Goal: Information Seeking & Learning: Learn about a topic

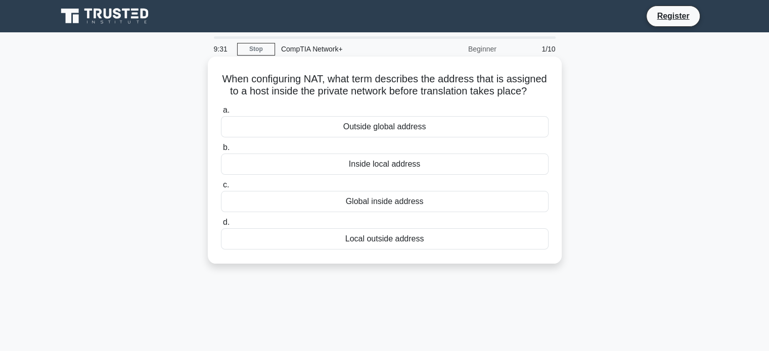
click at [385, 250] on div "Local outside address" at bounding box center [385, 238] width 328 height 21
click at [221, 226] on input "d. Local outside address" at bounding box center [221, 222] width 0 height 7
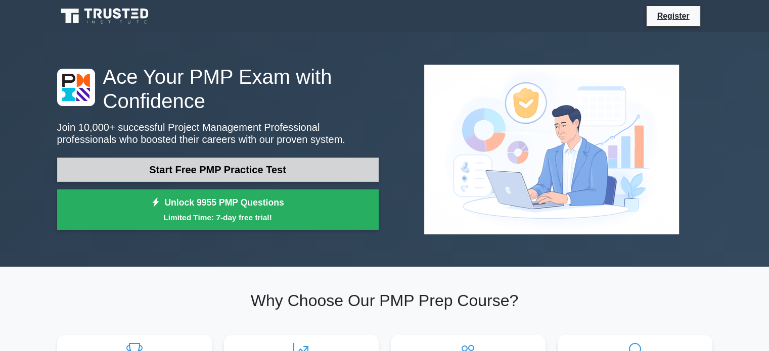
click at [214, 173] on link "Start Free PMP Practice Test" at bounding box center [217, 170] width 321 height 24
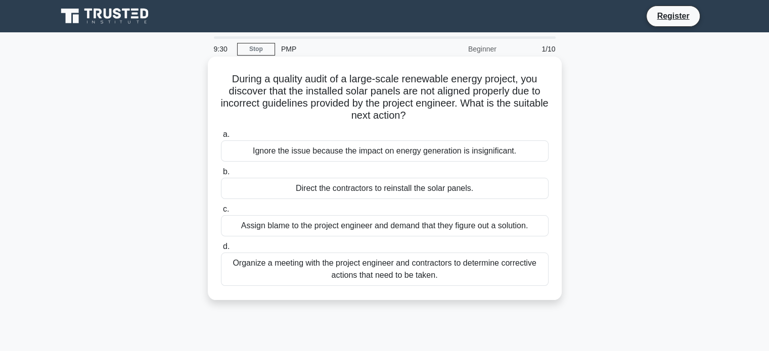
click at [350, 273] on div "Organize a meeting with the project engineer and contractors to determine corre…" at bounding box center [385, 269] width 328 height 33
click at [221, 250] on input "d. Organize a meeting with the project engineer and contractors to determine co…" at bounding box center [221, 247] width 0 height 7
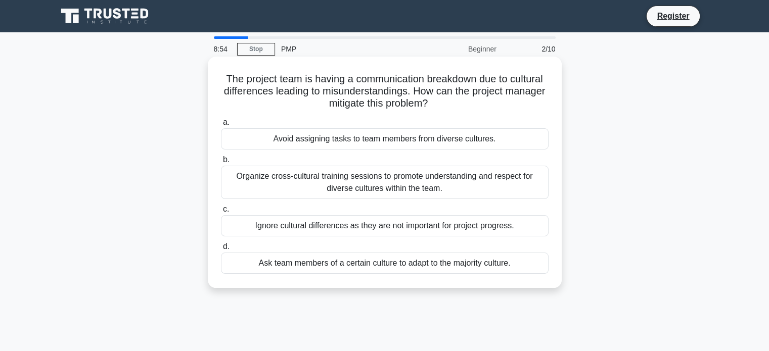
click at [289, 180] on div "Organize cross-cultural training sessions to promote understanding and respect …" at bounding box center [385, 182] width 328 height 33
click at [221, 163] on input "b. Organize cross-cultural training sessions to promote understanding and respe…" at bounding box center [221, 160] width 0 height 7
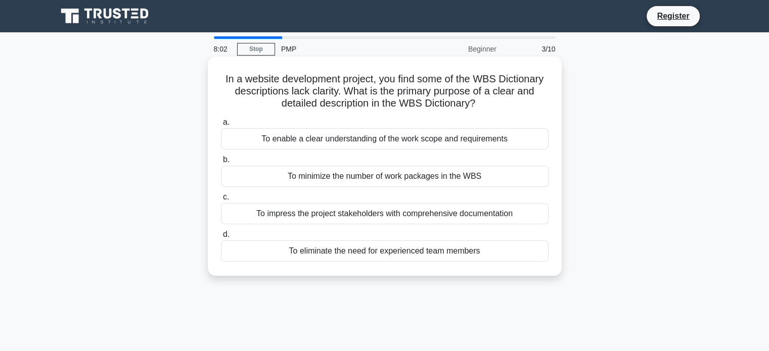
click at [314, 138] on div "To enable a clear understanding of the work scope and requirements" at bounding box center [385, 138] width 328 height 21
click at [221, 126] on input "a. To enable a clear understanding of the work scope and requirements" at bounding box center [221, 122] width 0 height 7
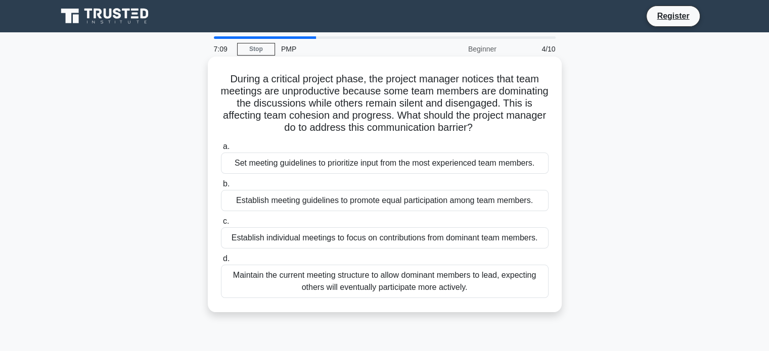
click at [273, 203] on div "Establish meeting guidelines to promote equal participation among team members." at bounding box center [385, 200] width 328 height 21
click at [221, 188] on input "b. Establish meeting guidelines to promote equal participation among team membe…" at bounding box center [221, 184] width 0 height 7
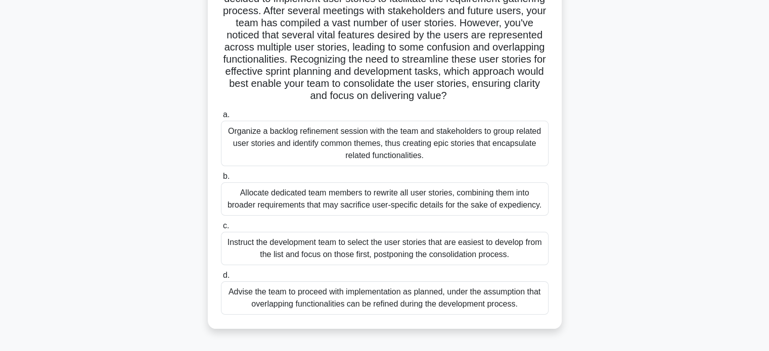
scroll to position [143, 0]
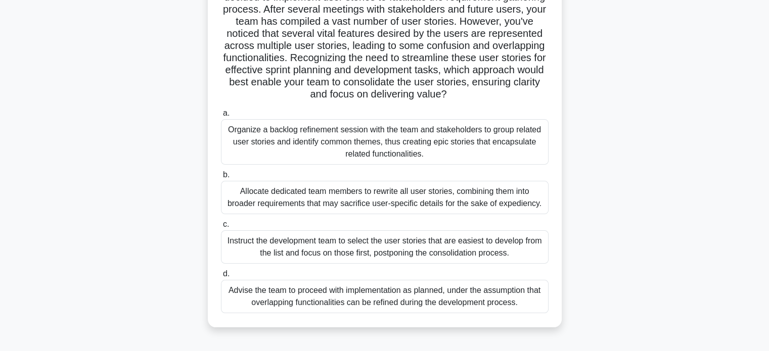
click at [290, 155] on div "Organize a backlog refinement session with the team and stakeholders to group r…" at bounding box center [385, 141] width 328 height 45
click at [221, 117] on input "a. Organize a backlog refinement session with the team and stakeholders to grou…" at bounding box center [221, 113] width 0 height 7
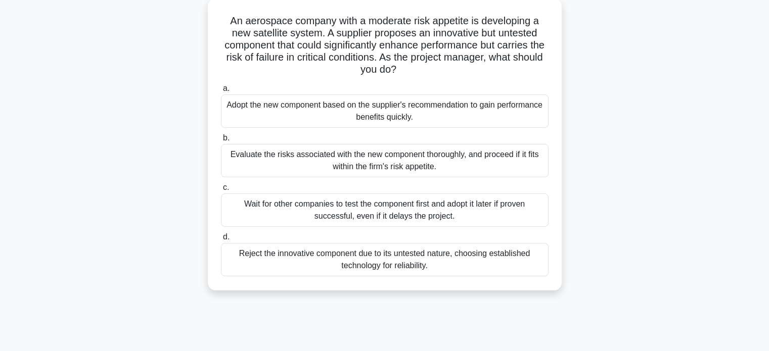
scroll to position [72, 0]
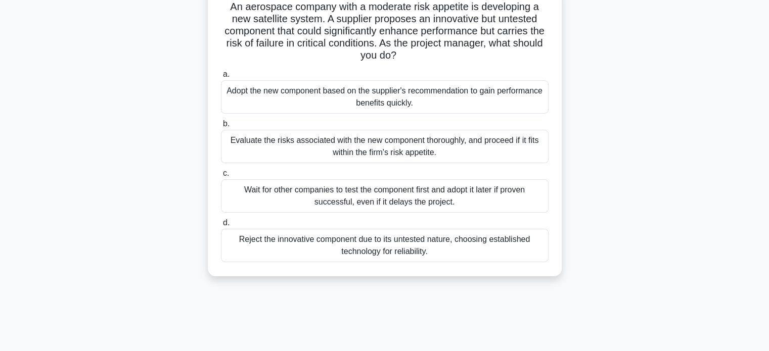
click at [255, 145] on div "Evaluate the risks associated with the new component thoroughly, and proceed if…" at bounding box center [385, 146] width 328 height 33
click at [221, 127] on input "b. Evaluate the risks associated with the new component thoroughly, and proceed…" at bounding box center [221, 124] width 0 height 7
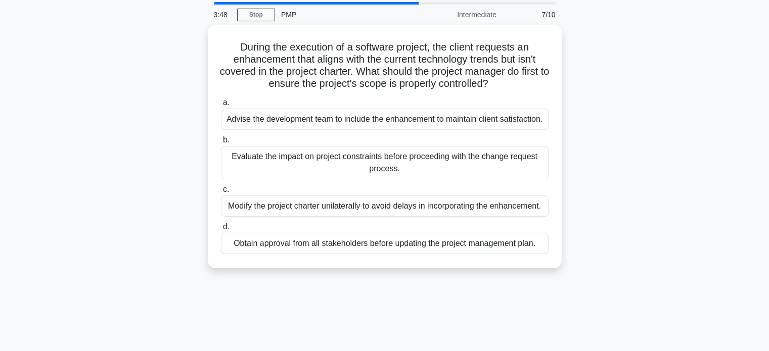
scroll to position [35, 0]
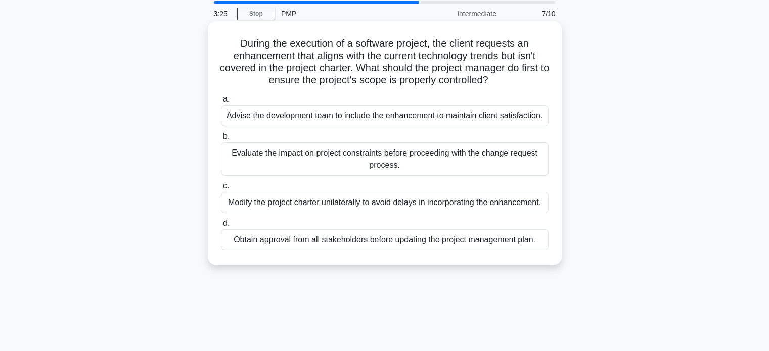
click at [263, 161] on div "Evaluate the impact on project constraints before proceeding with the change re…" at bounding box center [385, 159] width 328 height 33
click at [221, 140] on input "b. Evaluate the impact on project constraints before proceeding with the change…" at bounding box center [221, 136] width 0 height 7
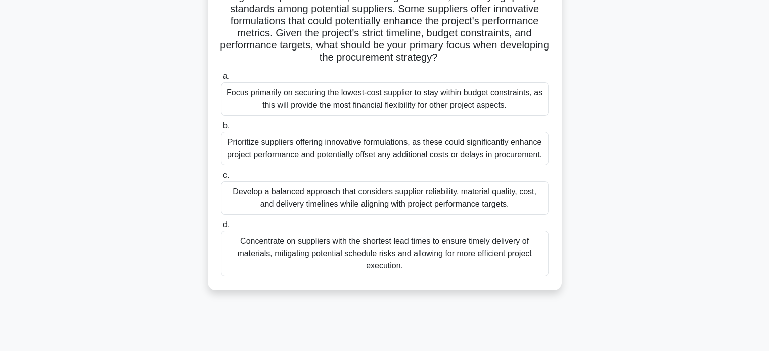
scroll to position [140, 0]
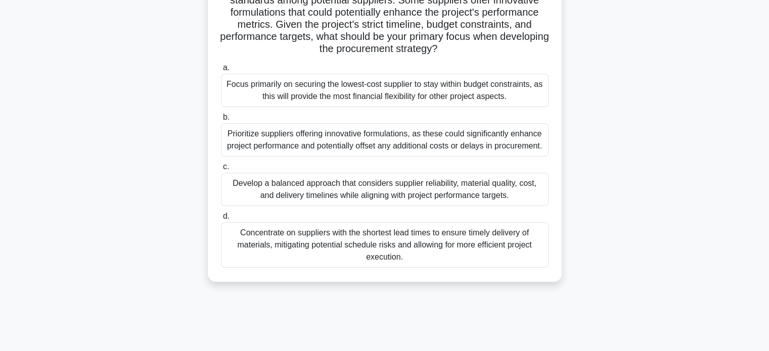
click at [272, 191] on div "Develop a balanced approach that considers supplier reliability, material quali…" at bounding box center [385, 189] width 328 height 33
click at [221, 170] on input "c. Develop a balanced approach that considers supplier reliability, material qu…" at bounding box center [221, 167] width 0 height 7
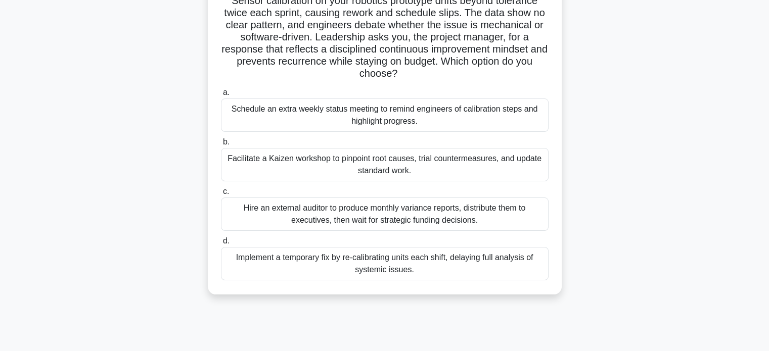
scroll to position [85, 0]
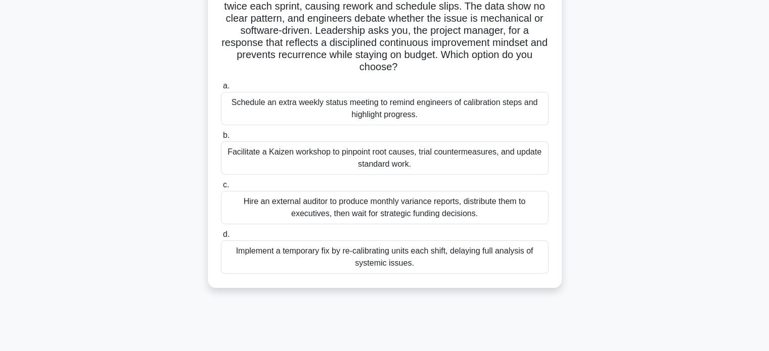
click at [301, 151] on div "Facilitate a Kaizen workshop to pinpoint root causes, trial countermeasures, an…" at bounding box center [385, 158] width 328 height 33
click at [221, 139] on input "b. Facilitate a Kaizen workshop to pinpoint root causes, trial countermeasures,…" at bounding box center [221, 135] width 0 height 7
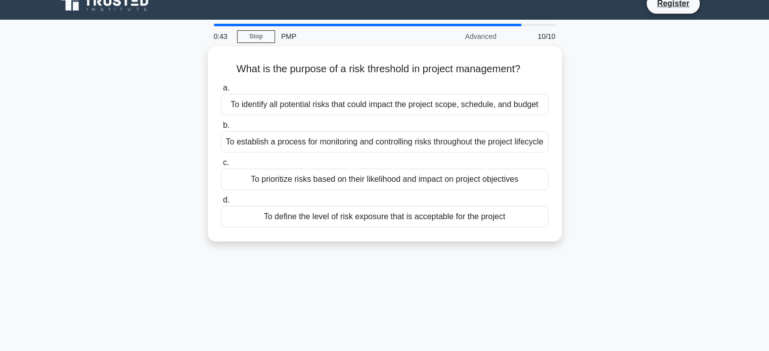
scroll to position [0, 0]
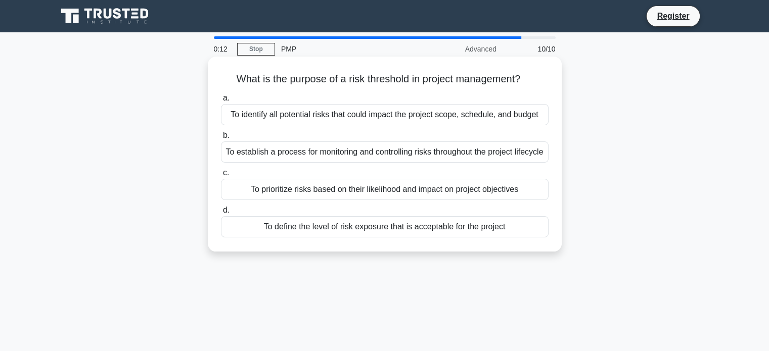
click at [265, 238] on div "To define the level of risk exposure that is acceptable for the project" at bounding box center [385, 226] width 328 height 21
click at [221, 214] on input "d. To define the level of risk exposure that is acceptable for the project" at bounding box center [221, 210] width 0 height 7
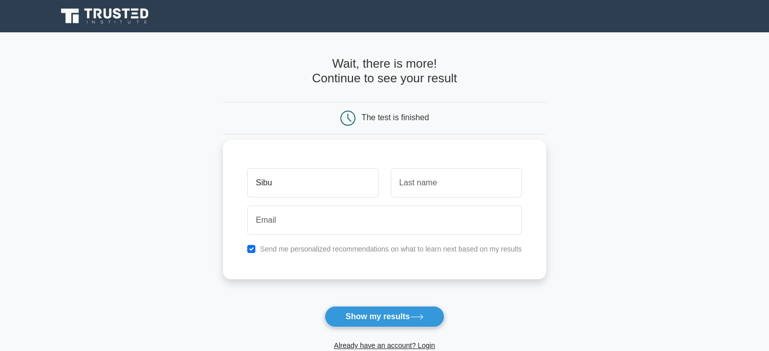
type input "Sibulelo"
click at [425, 183] on input "text" at bounding box center [456, 182] width 131 height 29
type input "Mtolo"
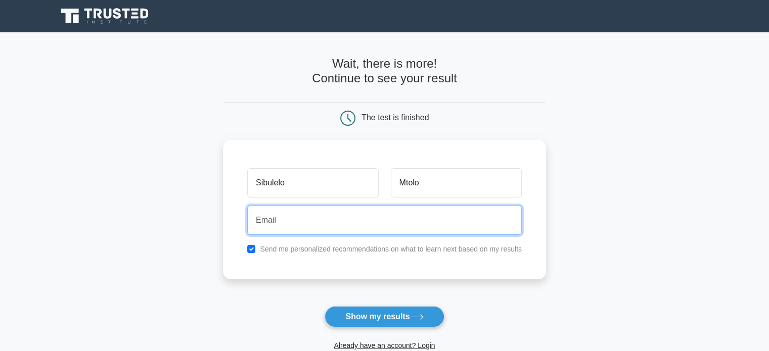
click at [278, 221] on input "email" at bounding box center [384, 220] width 274 height 29
type input "sibulelo@kenpachi.co.za"
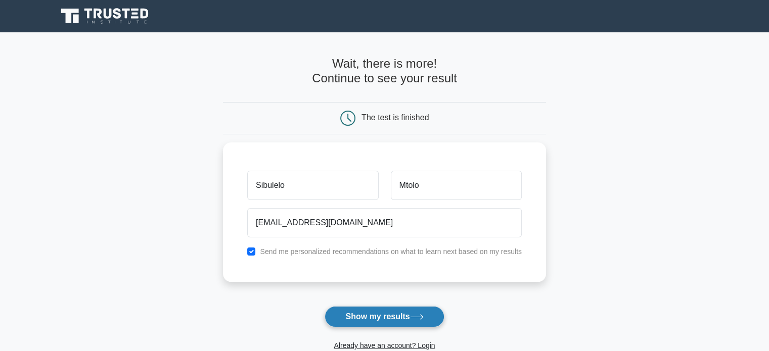
click at [361, 315] on button "Show my results" at bounding box center [384, 316] width 119 height 21
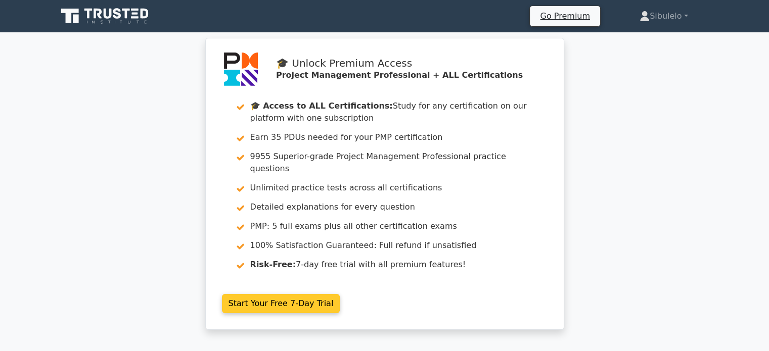
click at [298, 294] on link "Start Your Free 7-Day Trial" at bounding box center [281, 303] width 118 height 19
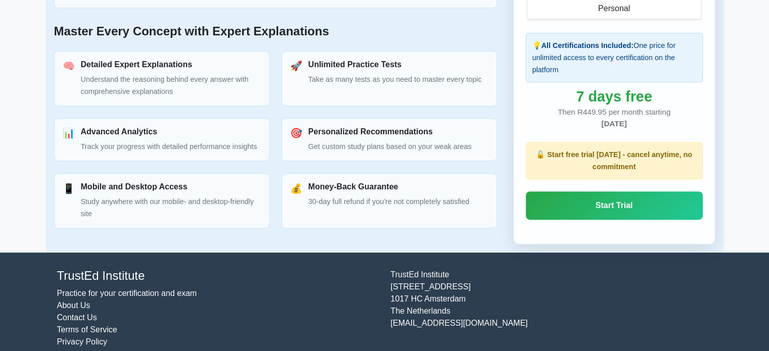
scroll to position [469, 0]
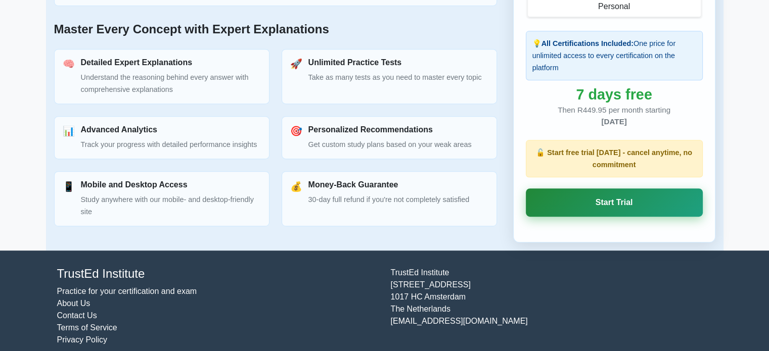
click at [618, 205] on link "Start Trial" at bounding box center [614, 203] width 177 height 28
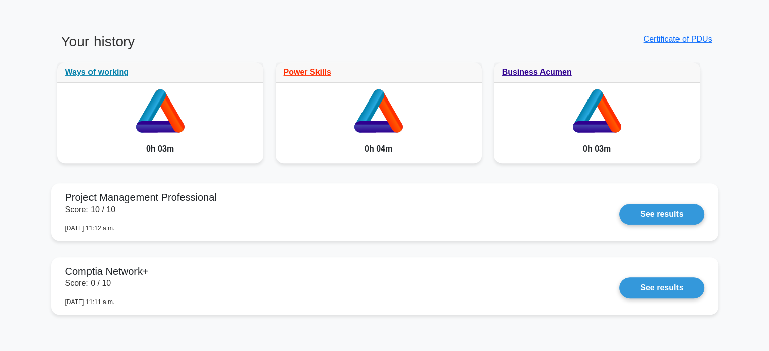
scroll to position [464, 0]
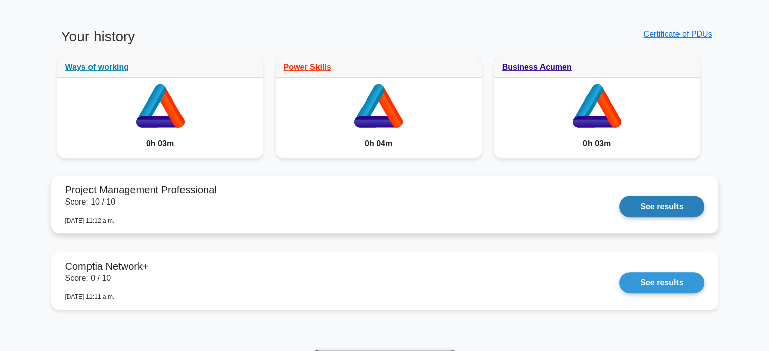
click at [655, 204] on link "See results" at bounding box center [661, 206] width 84 height 21
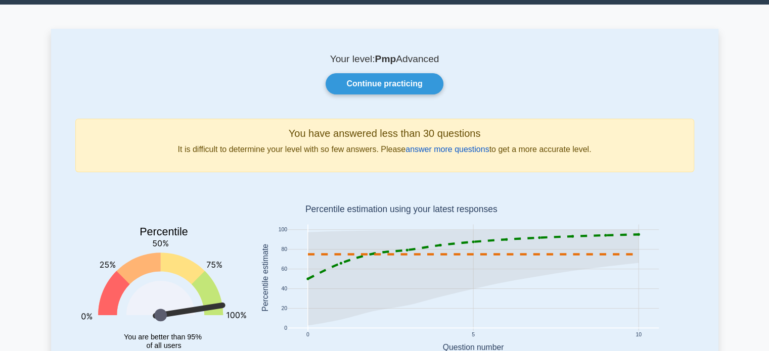
scroll to position [27, 0]
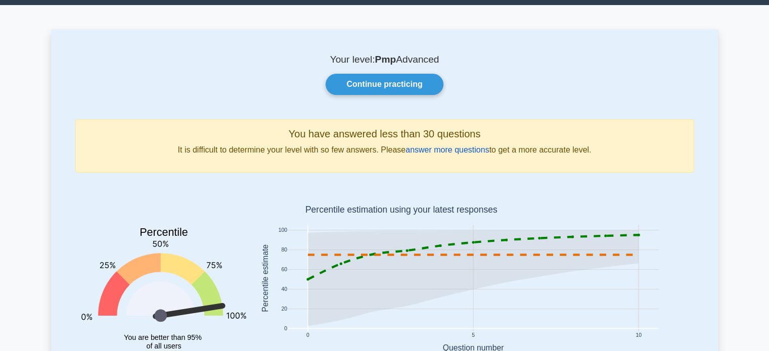
click at [429, 149] on link "answer more questions" at bounding box center [446, 150] width 83 height 9
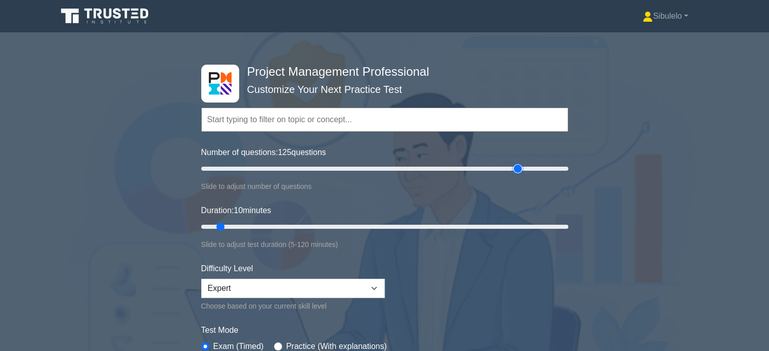
drag, startPoint x: 213, startPoint y: 167, endPoint x: 515, endPoint y: 165, distance: 301.8
click at [515, 165] on input "Number of questions: 125 questions" at bounding box center [384, 169] width 367 height 12
drag, startPoint x: 515, startPoint y: 165, endPoint x: 644, endPoint y: 160, distance: 129.5
click at [568, 163] on input "Number of questions: 200 questions" at bounding box center [384, 169] width 367 height 12
drag, startPoint x: 562, startPoint y: 168, endPoint x: 249, endPoint y: 177, distance: 313.5
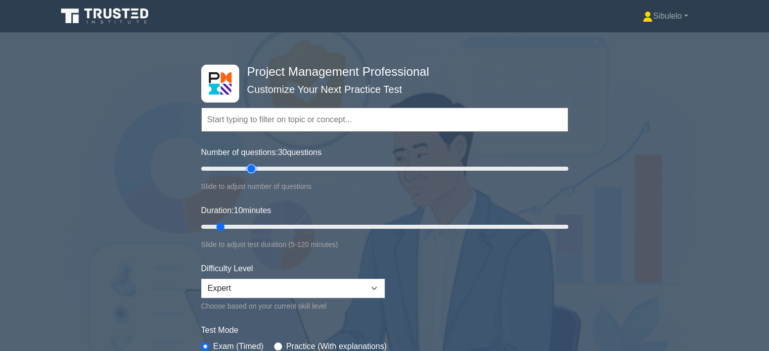
type input "30"
click at [249, 175] on input "Number of questions: 30 questions" at bounding box center [384, 169] width 367 height 12
drag, startPoint x: 220, startPoint y: 226, endPoint x: 379, endPoint y: 223, distance: 158.2
type input "60"
click at [379, 223] on input "Duration: 60 minutes" at bounding box center [384, 227] width 367 height 12
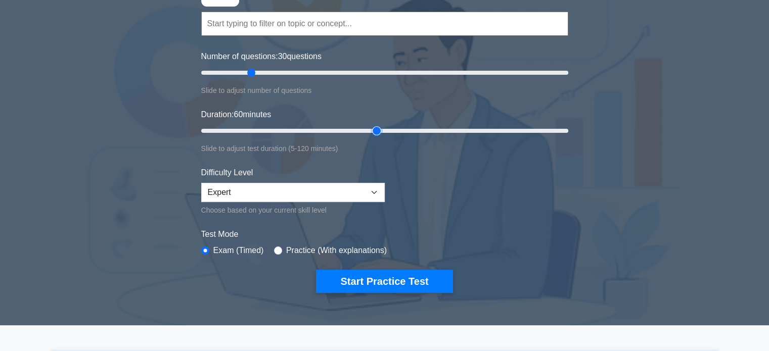
scroll to position [95, 0]
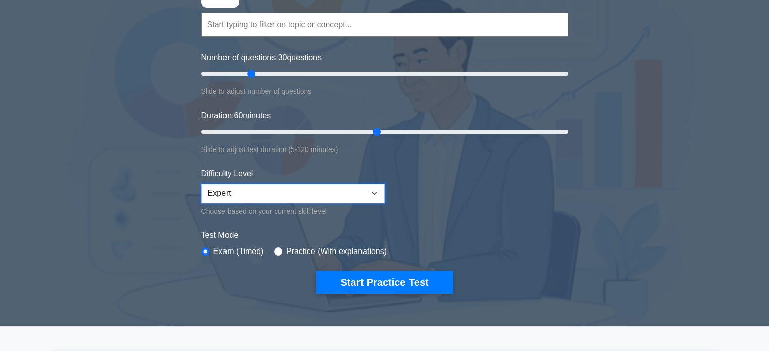
click at [375, 190] on select "Beginner Intermediate Expert" at bounding box center [292, 193] width 183 height 19
click at [460, 221] on form "Topics Scope Management Time Management Cost Management Quality Management Risk…" at bounding box center [384, 138] width 367 height 312
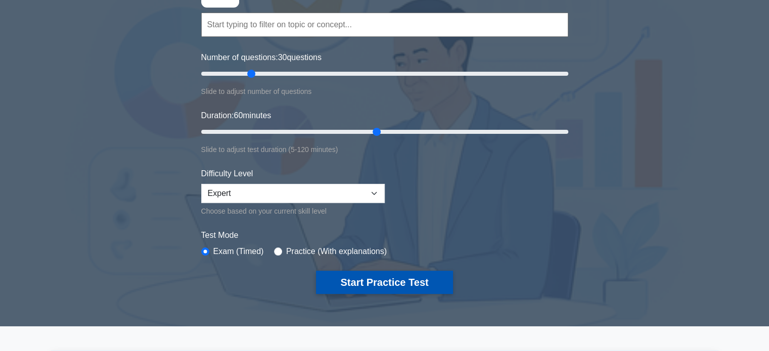
click at [386, 275] on button "Start Practice Test" at bounding box center [384, 282] width 136 height 23
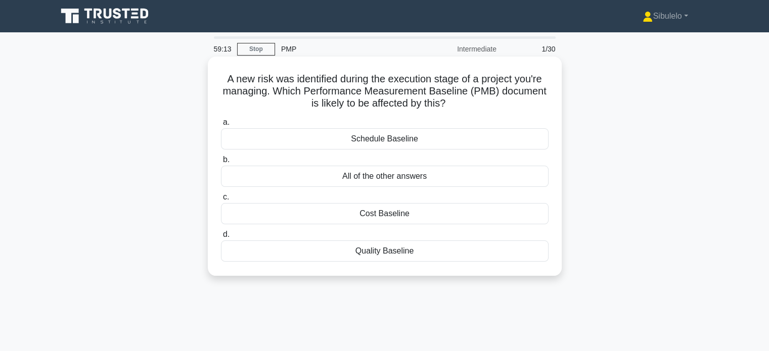
click at [375, 179] on div "All of the other answers" at bounding box center [385, 176] width 328 height 21
click at [221, 163] on input "b. All of the other answers" at bounding box center [221, 160] width 0 height 7
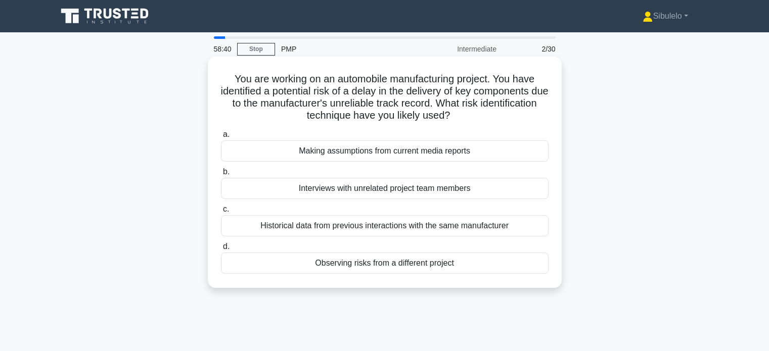
click at [446, 262] on div "Observing risks from a different project" at bounding box center [385, 263] width 328 height 21
click at [221, 250] on input "d. Observing risks from a different project" at bounding box center [221, 247] width 0 height 7
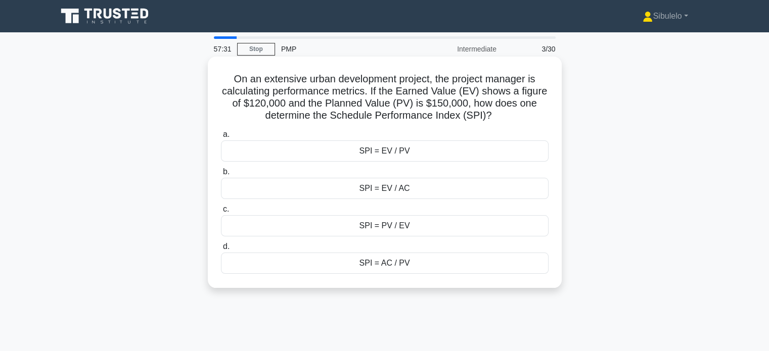
click at [390, 260] on div "SPI = AC / PV" at bounding box center [385, 263] width 328 height 21
click at [221, 250] on input "d. SPI = AC / PV" at bounding box center [221, 247] width 0 height 7
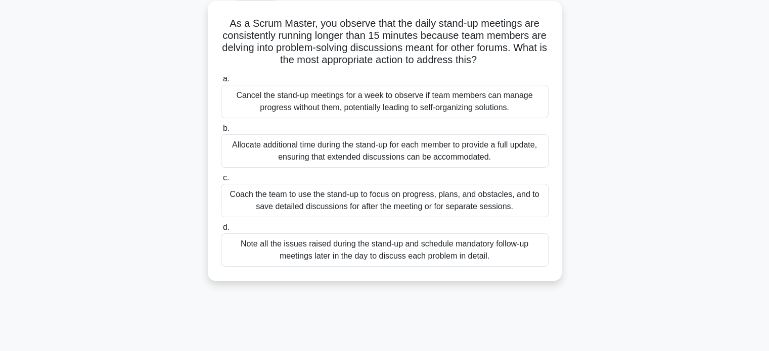
scroll to position [57, 0]
click at [263, 204] on div "Coach the team to use the stand-up to focus on progress, plans, and obstacles, …" at bounding box center [385, 199] width 328 height 33
click at [221, 180] on input "c. Coach the team to use the stand-up to focus on progress, plans, and obstacle…" at bounding box center [221, 177] width 0 height 7
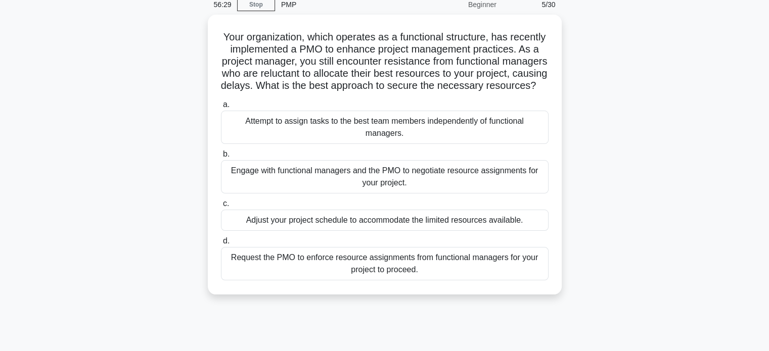
scroll to position [47, 0]
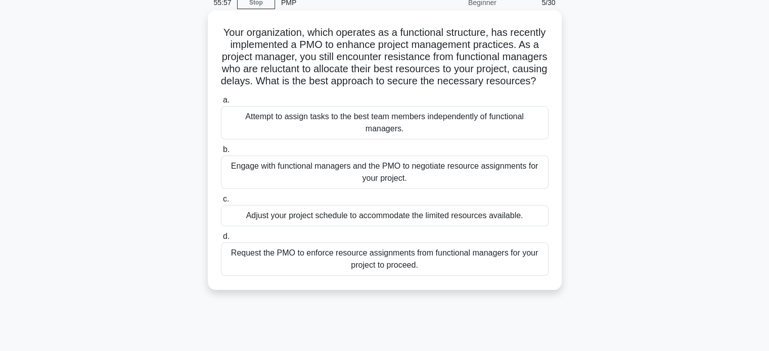
click at [339, 186] on div "Engage with functional managers and the PMO to negotiate resource assignments f…" at bounding box center [385, 172] width 328 height 33
click at [221, 153] on input "b. Engage with functional managers and the PMO to negotiate resource assignment…" at bounding box center [221, 150] width 0 height 7
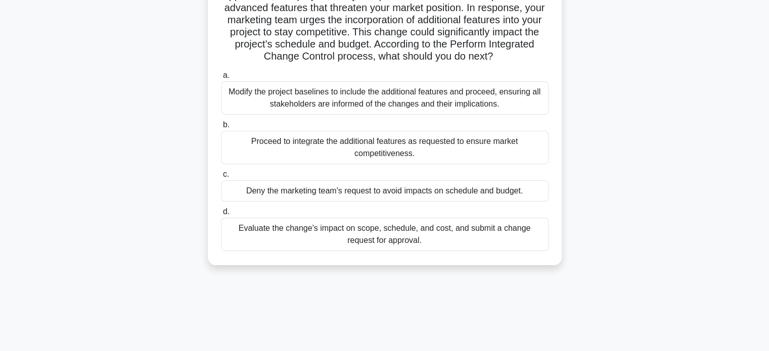
scroll to position [101, 0]
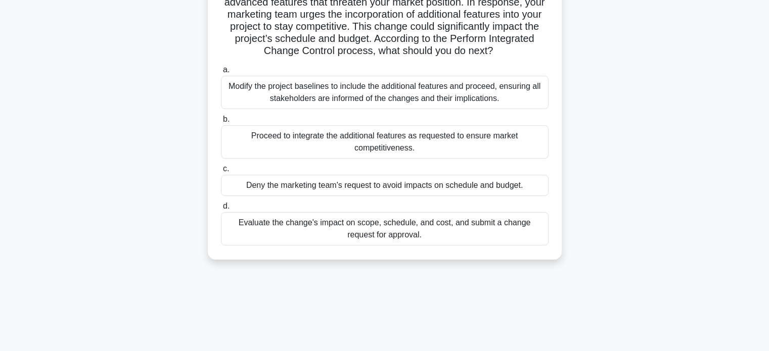
click at [330, 93] on div "Modify the project baselines to include the additional features and proceed, en…" at bounding box center [385, 92] width 328 height 33
click at [221, 73] on input "a. Modify the project baselines to include the additional features and proceed,…" at bounding box center [221, 70] width 0 height 7
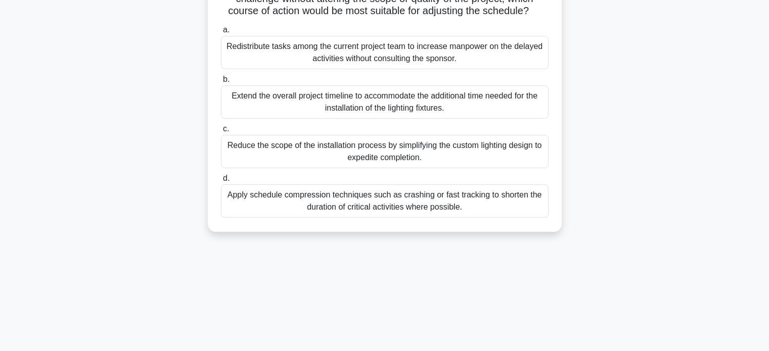
scroll to position [146, 0]
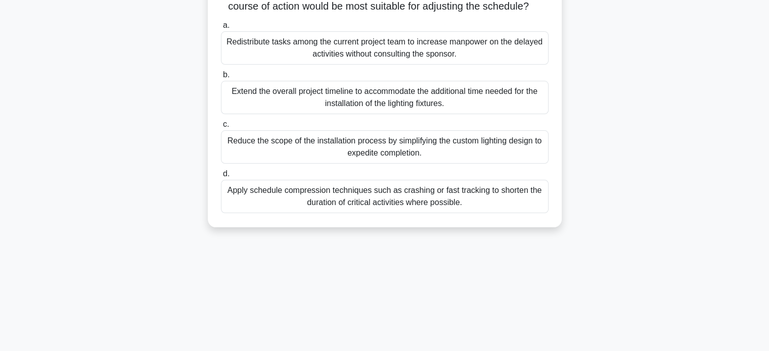
click at [339, 207] on div "Apply schedule compression techniques such as crashing or fast tracking to shor…" at bounding box center [385, 196] width 328 height 33
click at [221, 177] on input "d. Apply schedule compression techniques such as crashing or fast tracking to s…" at bounding box center [221, 174] width 0 height 7
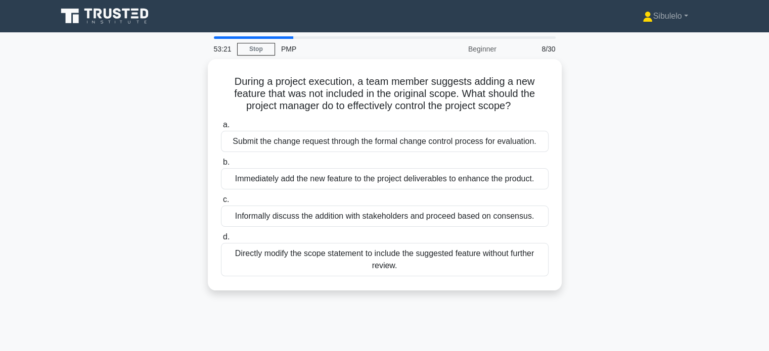
scroll to position [1, 0]
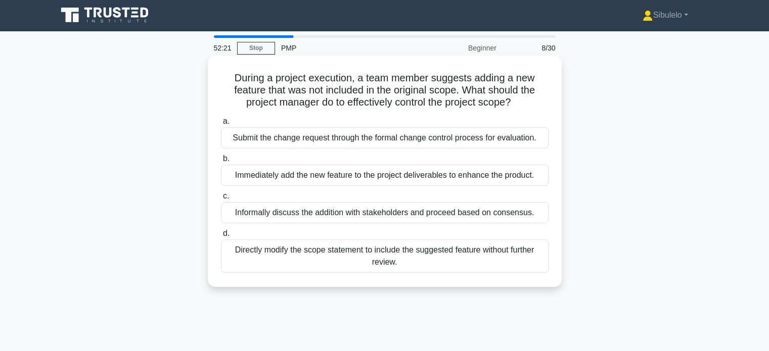
click at [300, 140] on div "Submit the change request through the formal change control process for evaluat…" at bounding box center [385, 137] width 328 height 21
click at [221, 125] on input "a. Submit the change request through the formal change control process for eval…" at bounding box center [221, 121] width 0 height 7
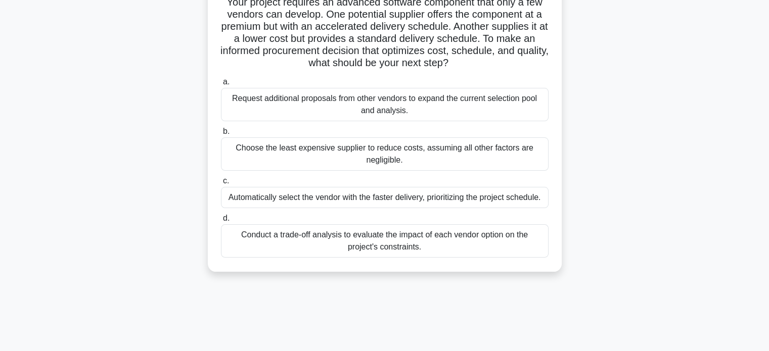
scroll to position [83, 0]
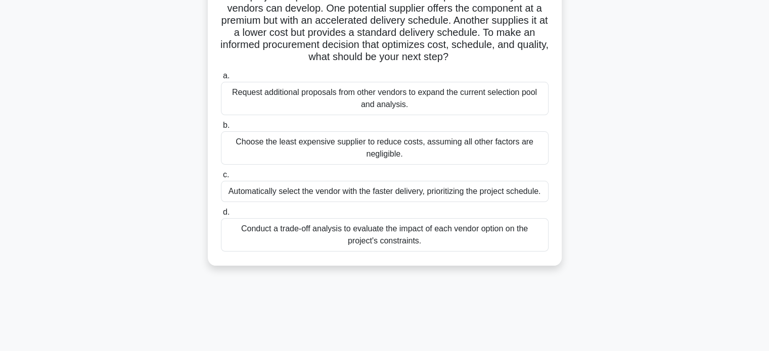
click at [348, 245] on div "Conduct a trade-off analysis to evaluate the impact of each vendor option on th…" at bounding box center [385, 234] width 328 height 33
click at [221, 216] on input "d. Conduct a trade-off analysis to evaluate the impact of each vendor option on…" at bounding box center [221, 212] width 0 height 7
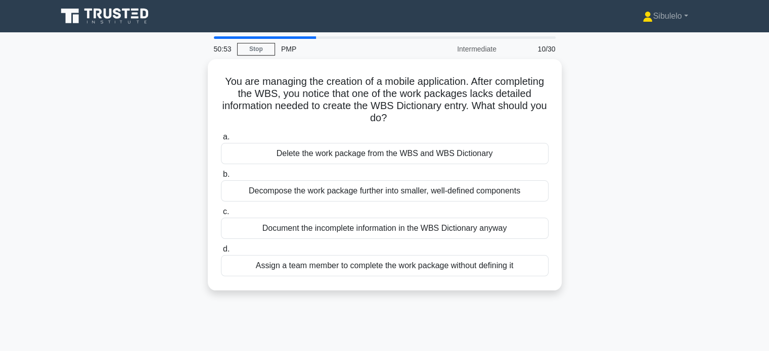
scroll to position [2, 0]
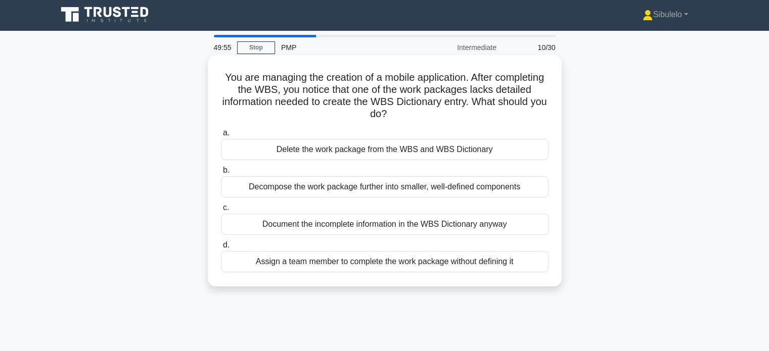
click at [363, 191] on div "Decompose the work package further into smaller, well-defined components" at bounding box center [385, 186] width 328 height 21
click at [221, 174] on input "b. Decompose the work package further into smaller, well-defined components" at bounding box center [221, 170] width 0 height 7
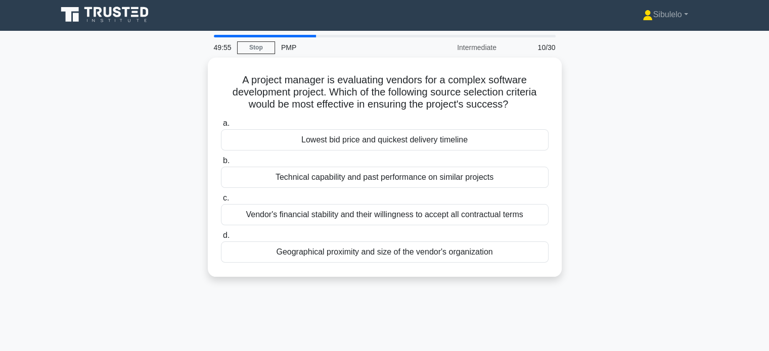
scroll to position [0, 0]
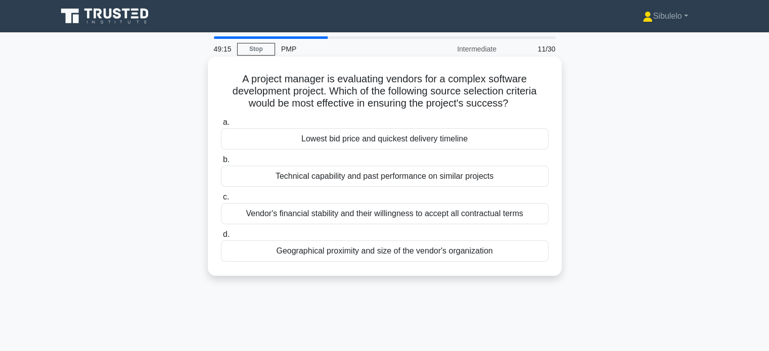
click at [366, 175] on div "Technical capability and past performance on similar projects" at bounding box center [385, 176] width 328 height 21
click at [221, 163] on input "b. Technical capability and past performance on similar projects" at bounding box center [221, 160] width 0 height 7
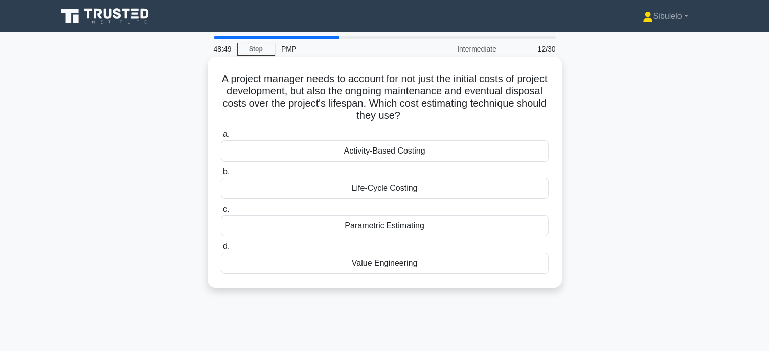
click at [386, 189] on div "Life-Cycle Costing" at bounding box center [385, 188] width 328 height 21
click at [221, 175] on input "b. Life-Cycle Costing" at bounding box center [221, 172] width 0 height 7
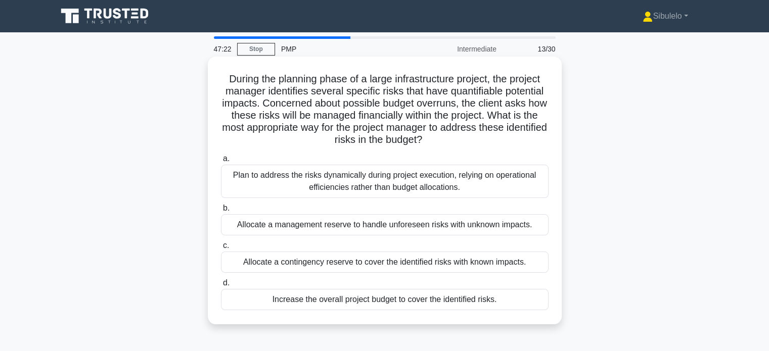
click at [359, 178] on div "Plan to address the risks dynamically during project execution, relying on oper…" at bounding box center [385, 181] width 328 height 33
click at [221, 162] on input "a. Plan to address the risks dynamically during project execution, relying on o…" at bounding box center [221, 159] width 0 height 7
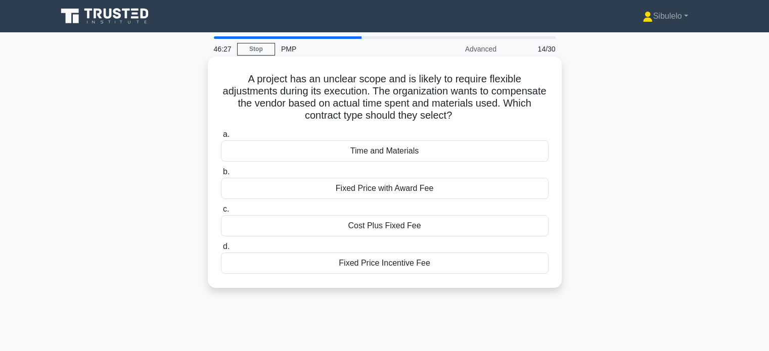
click at [394, 153] on div "Time and Materials" at bounding box center [385, 151] width 328 height 21
click at [221, 138] on input "a. Time and Materials" at bounding box center [221, 134] width 0 height 7
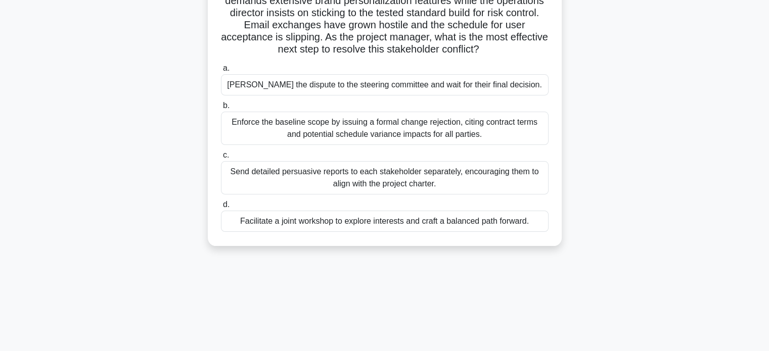
scroll to position [91, 0]
click at [327, 227] on div "Facilitate a joint workshop to explore interests and craft a balanced path forw…" at bounding box center [385, 220] width 328 height 21
click at [221, 208] on input "d. Facilitate a joint workshop to explore interests and craft a balanced path f…" at bounding box center [221, 204] width 0 height 7
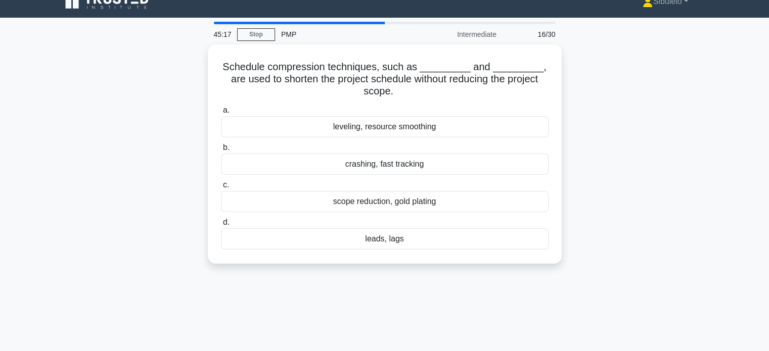
scroll to position [0, 0]
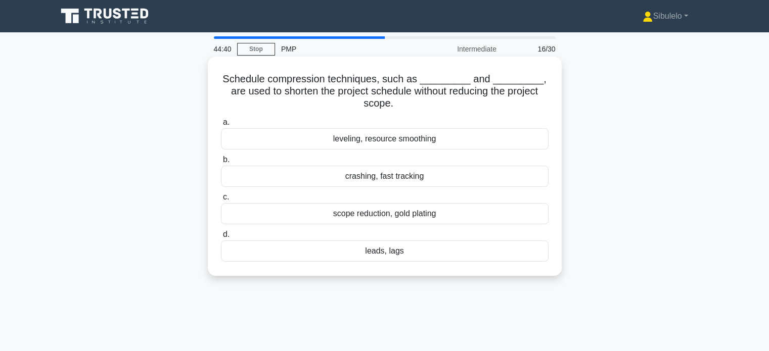
click at [384, 179] on div "crashing, fast tracking" at bounding box center [385, 176] width 328 height 21
click at [221, 163] on input "b. crashing, fast tracking" at bounding box center [221, 160] width 0 height 7
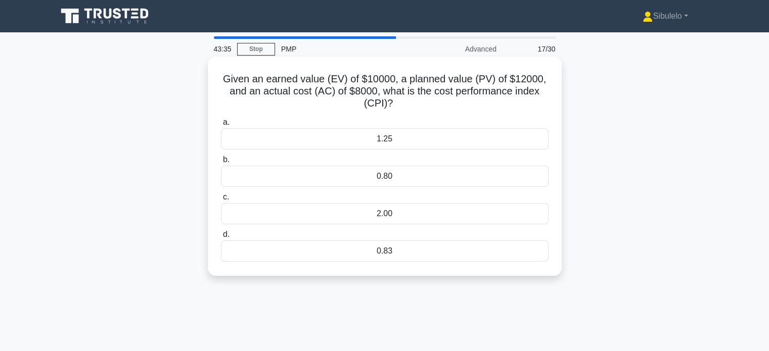
click at [396, 143] on div "1.25" at bounding box center [385, 138] width 328 height 21
click at [221, 126] on input "a. 1.25" at bounding box center [221, 122] width 0 height 7
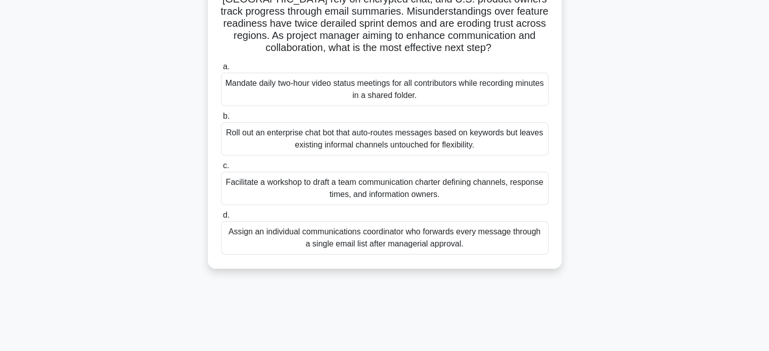
scroll to position [105, 0]
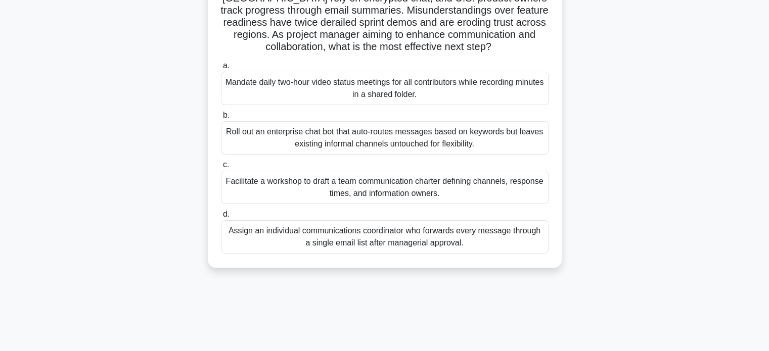
click at [336, 185] on div "Facilitate a workshop to draft a team communication charter defining channels, …" at bounding box center [385, 187] width 328 height 33
click at [221, 168] on input "c. Facilitate a workshop to draft a team communication charter defining channel…" at bounding box center [221, 165] width 0 height 7
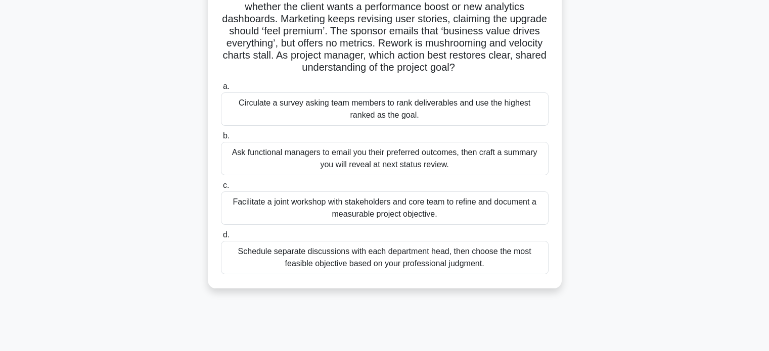
scroll to position [101, 0]
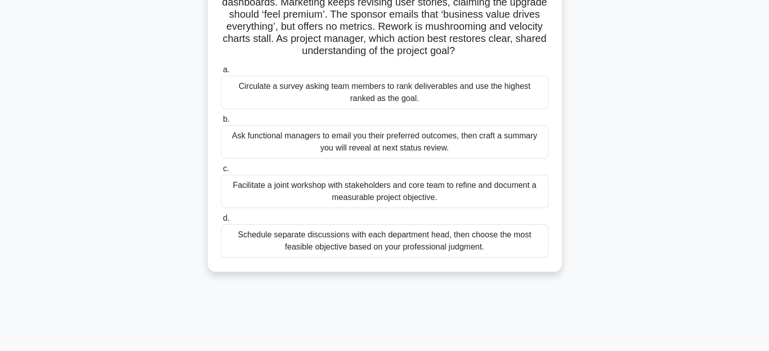
click at [319, 200] on div "Facilitate a joint workshop with stakeholders and core team to refine and docum…" at bounding box center [385, 191] width 328 height 33
click at [221, 172] on input "c. Facilitate a joint workshop with stakeholders and core team to refine and do…" at bounding box center [221, 169] width 0 height 7
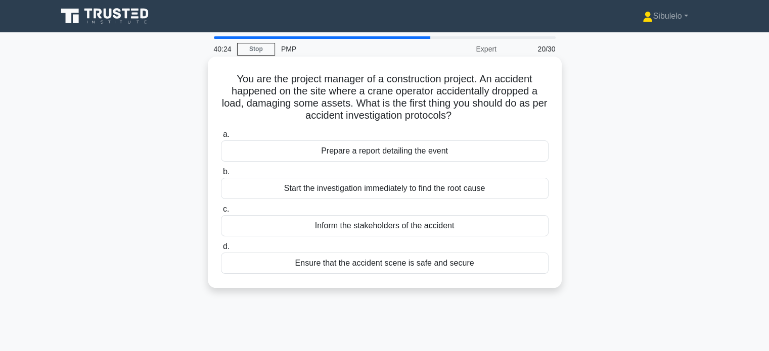
scroll to position [0, 0]
click at [389, 266] on div "Ensure that the accident scene is safe and secure" at bounding box center [385, 263] width 328 height 21
click at [221, 250] on input "d. Ensure that the accident scene is safe and secure" at bounding box center [221, 247] width 0 height 7
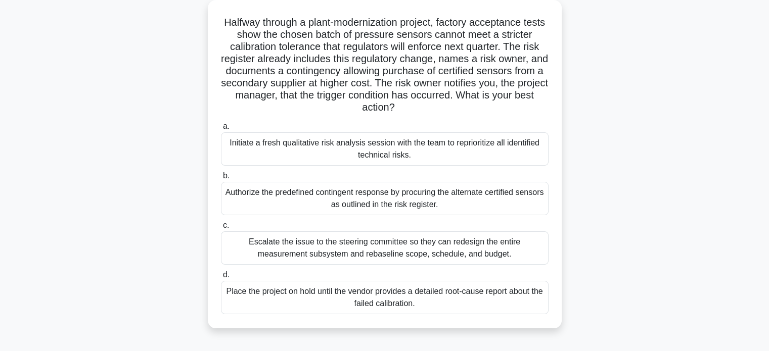
scroll to position [51, 0]
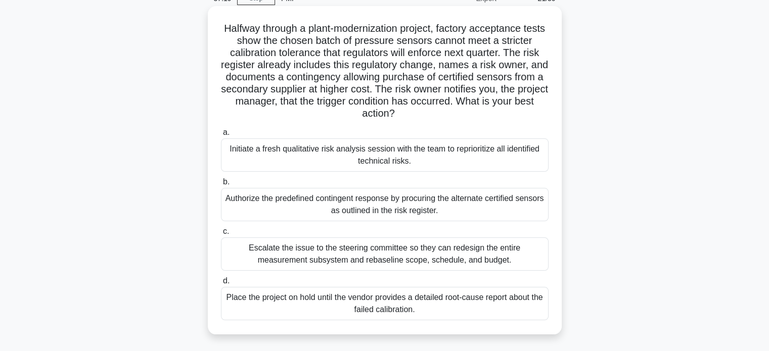
click at [281, 206] on div "Authorize the predefined contingent response by procuring the alternate certifi…" at bounding box center [385, 204] width 328 height 33
click at [221, 186] on input "b. Authorize the predefined contingent response by procuring the alternate cert…" at bounding box center [221, 182] width 0 height 7
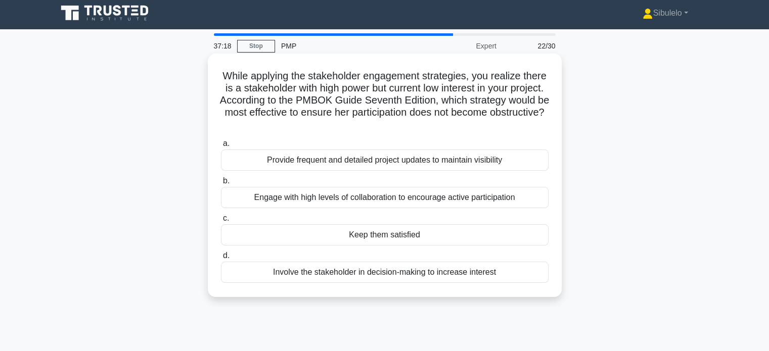
scroll to position [0, 0]
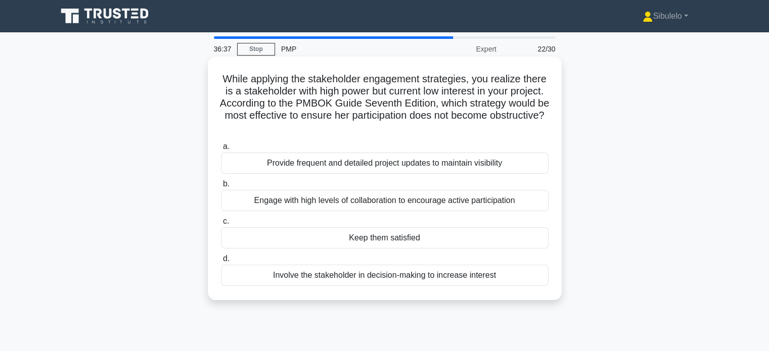
click at [391, 166] on div "Provide frequent and detailed project updates to maintain visibility" at bounding box center [385, 163] width 328 height 21
click at [221, 150] on input "a. Provide frequent and detailed project updates to maintain visibility" at bounding box center [221, 147] width 0 height 7
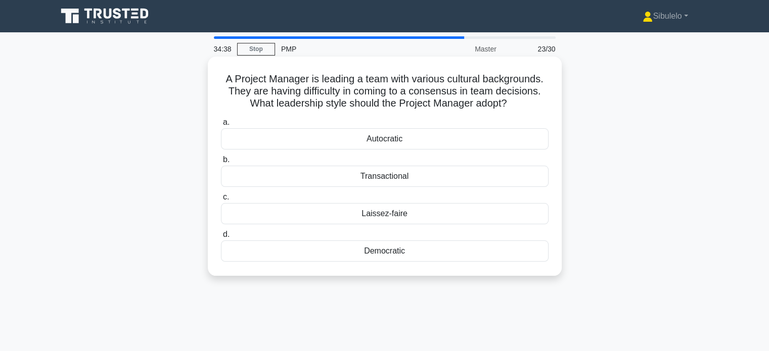
click at [386, 143] on div "Autocratic" at bounding box center [385, 138] width 328 height 21
click at [221, 126] on input "a. Autocratic" at bounding box center [221, 122] width 0 height 7
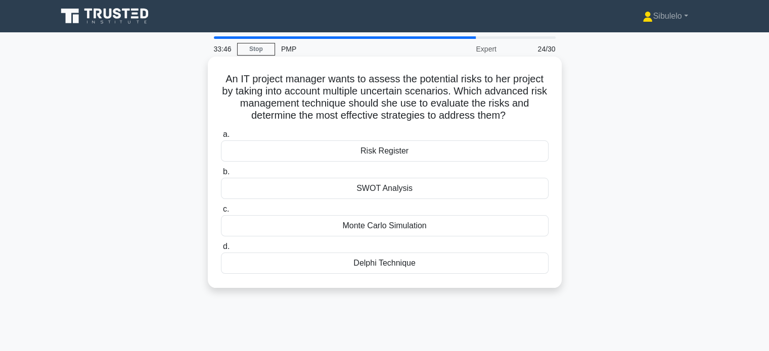
click at [380, 151] on div "Risk Register" at bounding box center [385, 151] width 328 height 21
click at [221, 138] on input "a. Risk Register" at bounding box center [221, 134] width 0 height 7
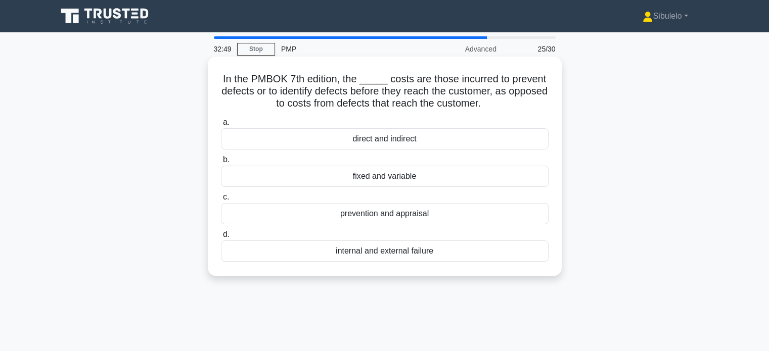
click at [374, 216] on div "prevention and appraisal" at bounding box center [385, 213] width 328 height 21
click at [221, 201] on input "c. prevention and appraisal" at bounding box center [221, 197] width 0 height 7
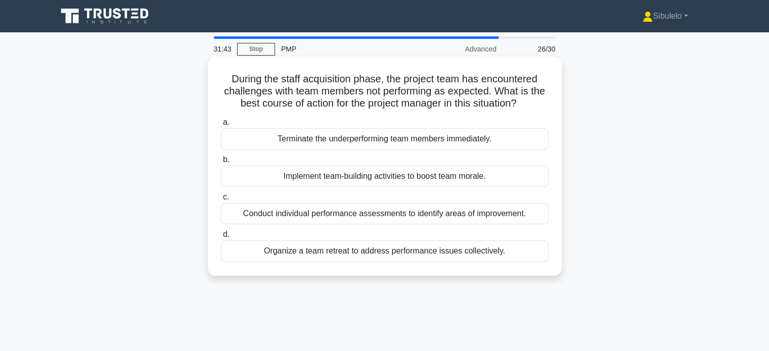
click at [381, 175] on div "Implement team-building activities to boost team morale." at bounding box center [385, 176] width 328 height 21
click at [221, 163] on input "b. Implement team-building activities to boost team morale." at bounding box center [221, 160] width 0 height 7
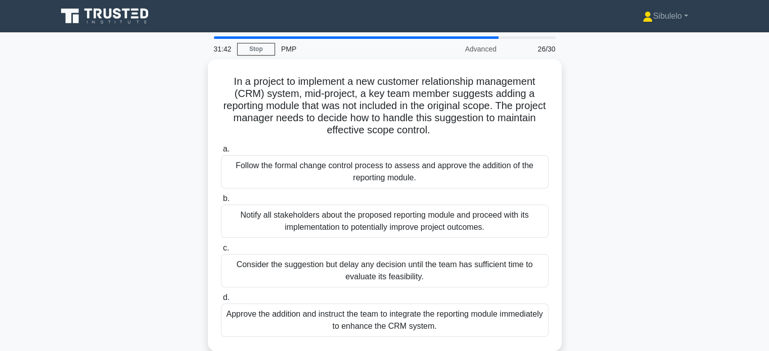
click at [381, 175] on div "Follow the formal change control process to assess and approve the addition of …" at bounding box center [385, 171] width 328 height 33
click at [221, 153] on input "a. Follow the formal change control process to assess and approve the addition …" at bounding box center [221, 149] width 0 height 7
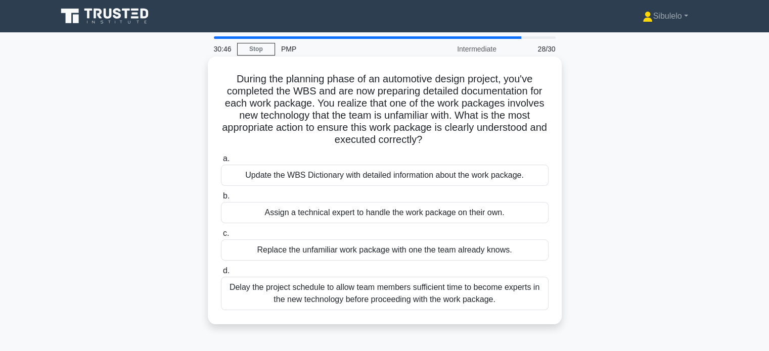
scroll to position [51, 0]
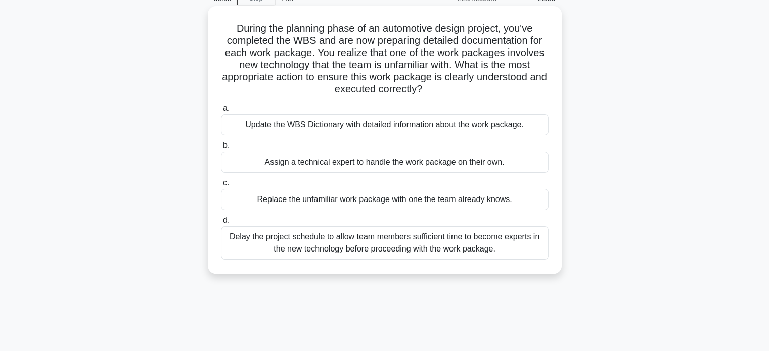
click at [367, 127] on div "Update the WBS Dictionary with detailed information about the work package." at bounding box center [385, 124] width 328 height 21
click at [221, 112] on input "a. Update the WBS Dictionary with detailed information about the work package." at bounding box center [221, 108] width 0 height 7
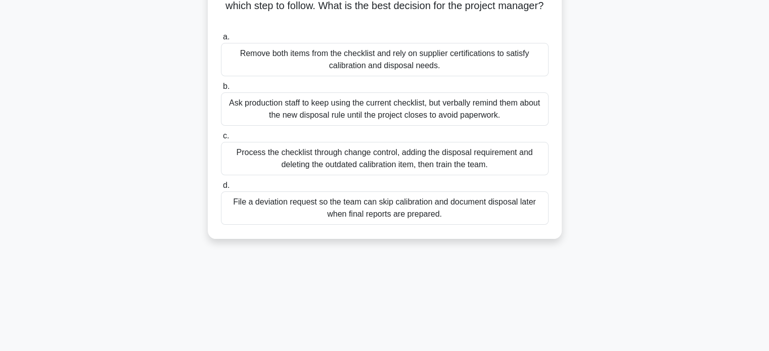
scroll to position [152, 0]
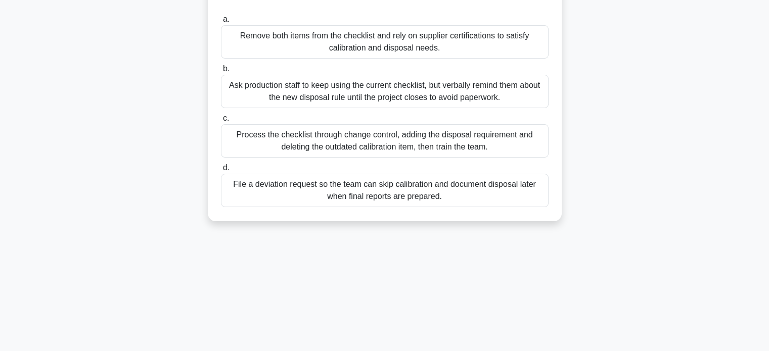
click at [451, 184] on div "File a deviation request so the team can skip calibration and document disposal…" at bounding box center [385, 190] width 328 height 33
click at [221, 171] on input "d. File a deviation request so the team can skip calibration and document dispo…" at bounding box center [221, 168] width 0 height 7
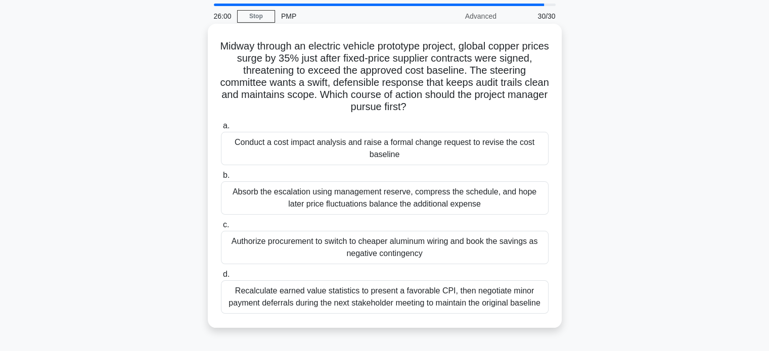
scroll to position [51, 0]
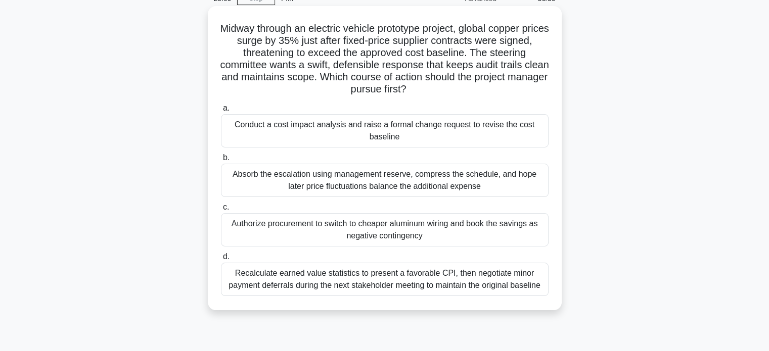
click at [340, 130] on div "Conduct a cost impact analysis and raise a formal change request to revise the …" at bounding box center [385, 130] width 328 height 33
click at [221, 112] on input "a. Conduct a cost impact analysis and raise a formal change request to revise t…" at bounding box center [221, 108] width 0 height 7
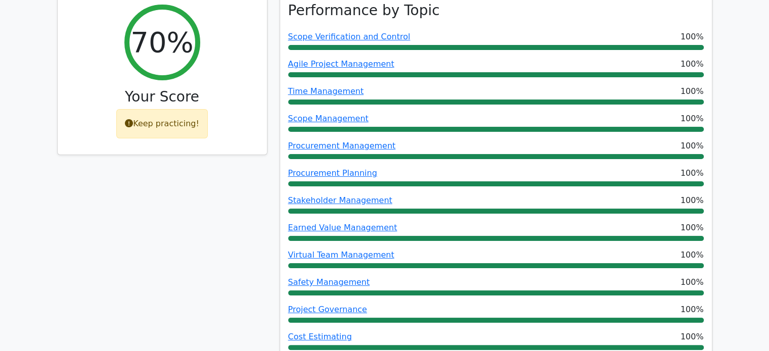
scroll to position [151, 0]
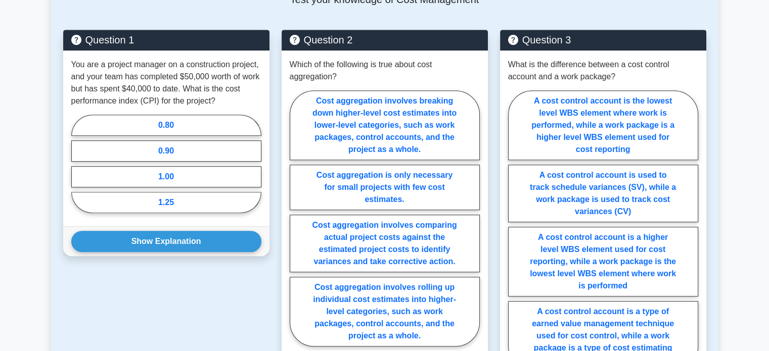
scroll to position [505, 0]
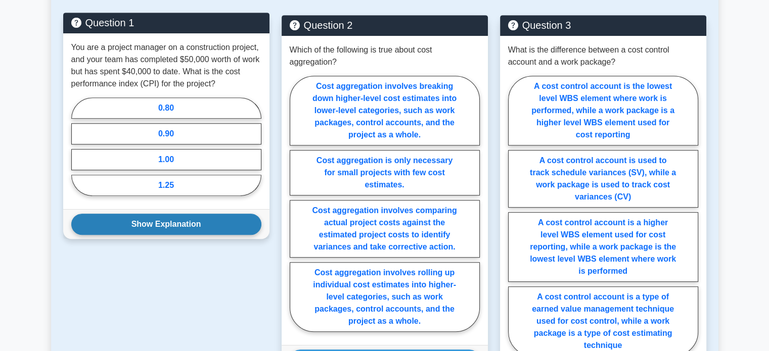
click at [176, 223] on button "Show Explanation" at bounding box center [166, 224] width 190 height 21
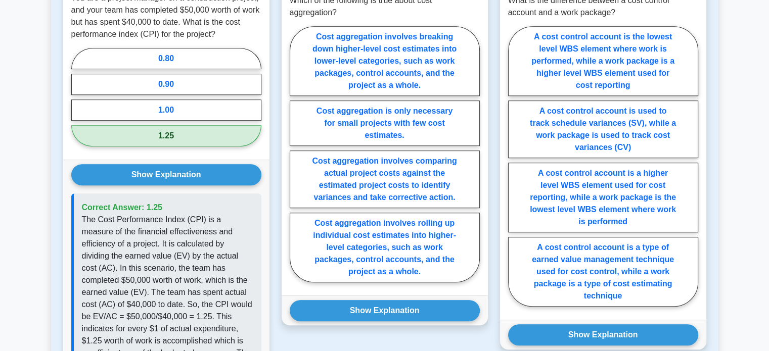
scroll to position [554, 0]
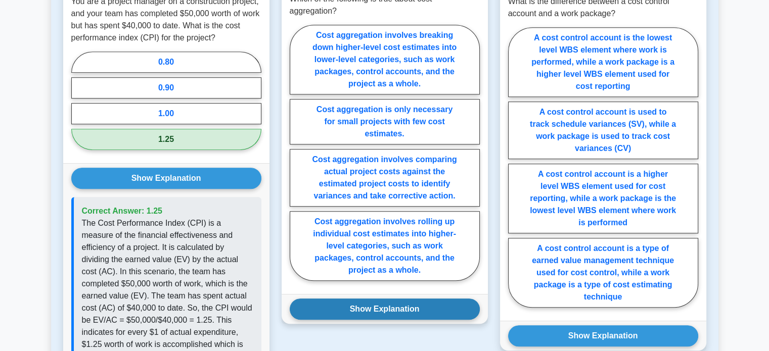
click at [357, 305] on button "Show Explanation" at bounding box center [385, 309] width 190 height 21
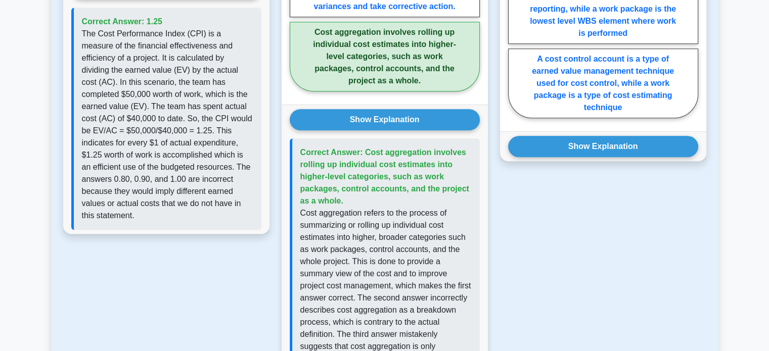
scroll to position [744, 0]
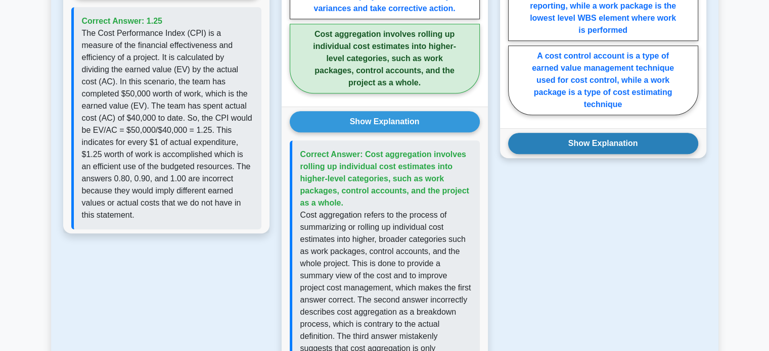
click at [573, 143] on button "Show Explanation" at bounding box center [603, 143] width 190 height 21
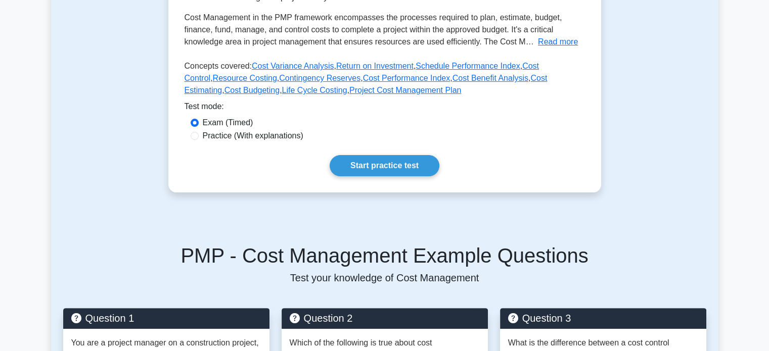
scroll to position [206, 0]
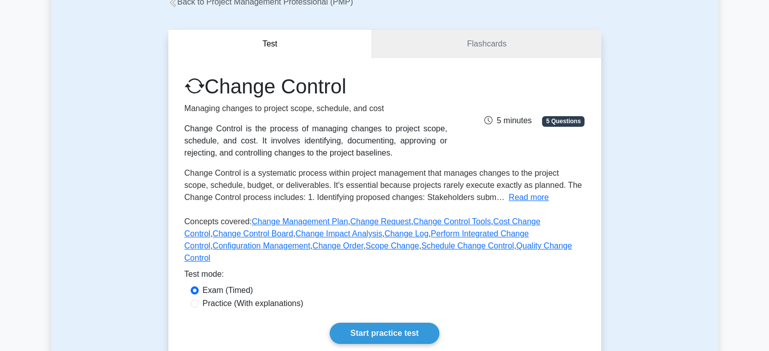
scroll to position [84, 0]
